Goal: Task Accomplishment & Management: Use online tool/utility

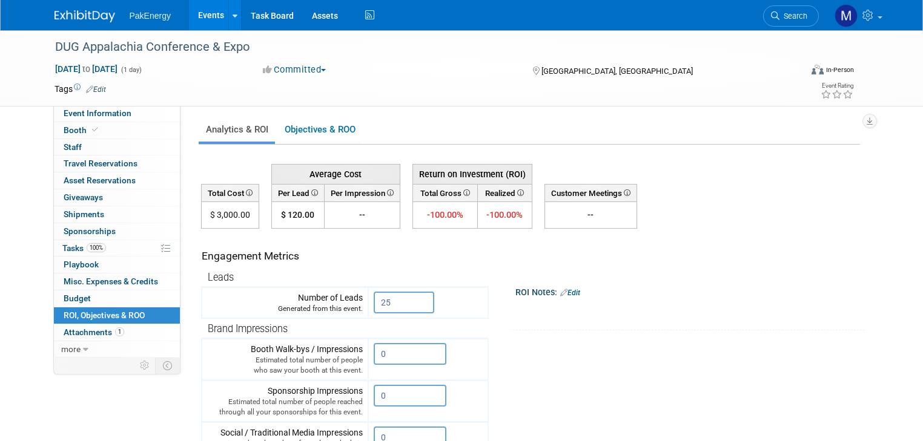
drag, startPoint x: 0, startPoint y: 0, endPoint x: 193, endPoint y: 10, distance: 192.8
click at [193, 10] on link "Events" at bounding box center [211, 15] width 44 height 30
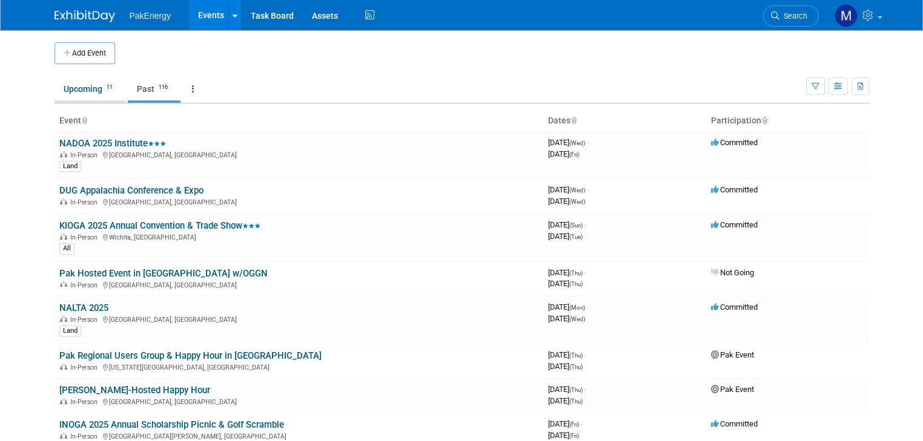
click at [58, 87] on link "Upcoming 11" at bounding box center [89, 89] width 71 height 23
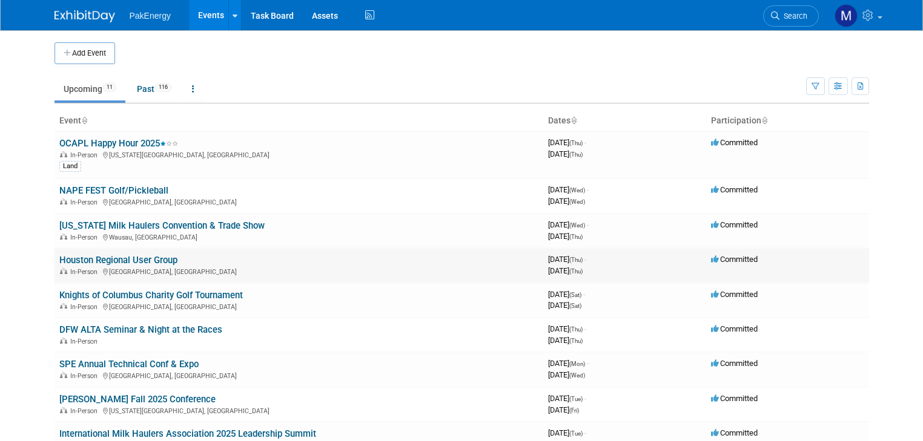
click at [87, 257] on link "Houston Regional User Group" at bounding box center [118, 260] width 118 height 11
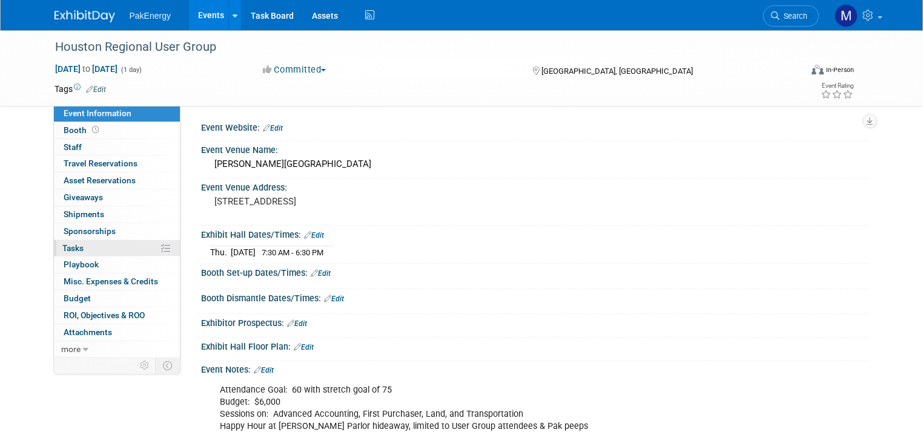
click at [67, 243] on span "Tasks 0%" at bounding box center [72, 248] width 21 height 10
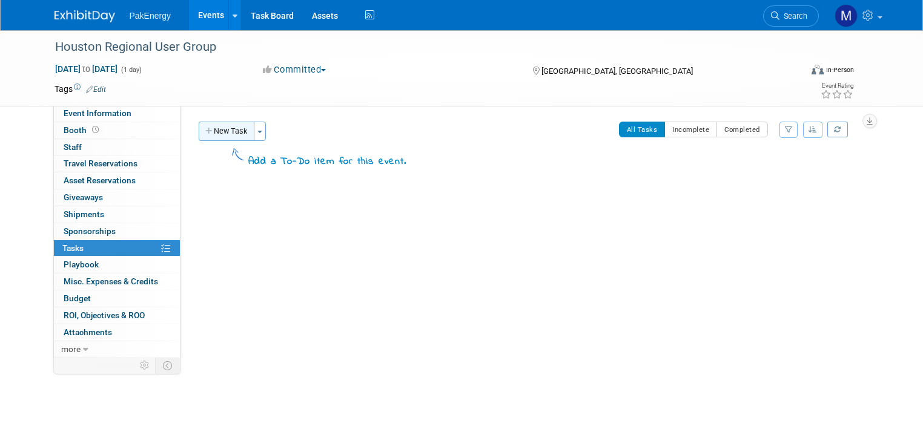
click at [204, 125] on button "New Task" at bounding box center [227, 131] width 56 height 19
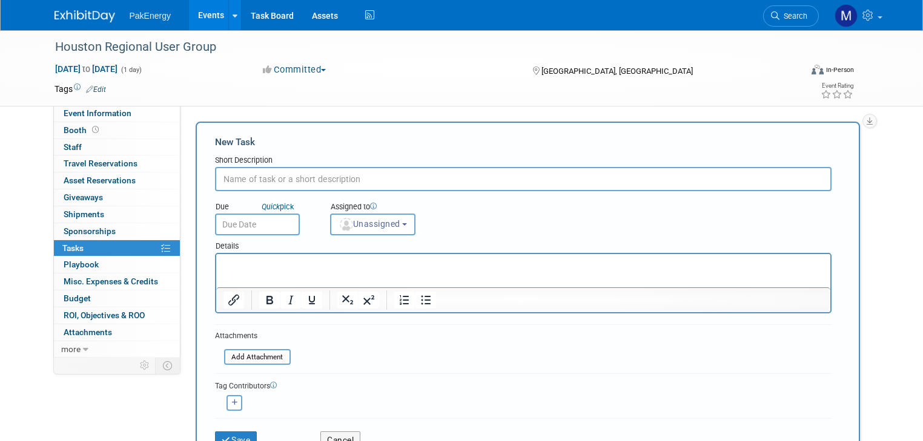
click at [201, 12] on link "Events" at bounding box center [211, 15] width 44 height 30
